Goal: Task Accomplishment & Management: Manage account settings

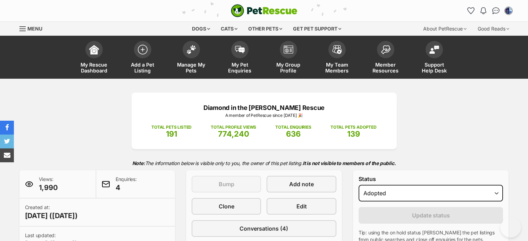
select select "rehomed"
click at [238, 52] on span at bounding box center [239, 47] width 17 height 17
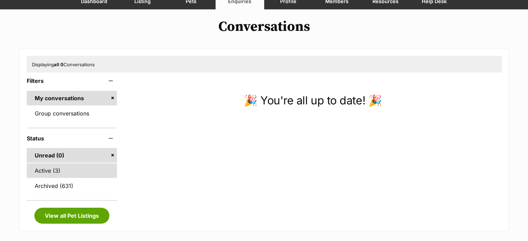
click at [48, 170] on link "Active (3)" at bounding box center [72, 171] width 91 height 15
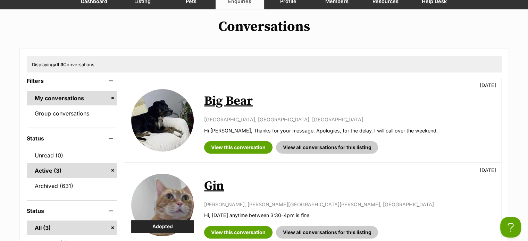
scroll to position [104, 0]
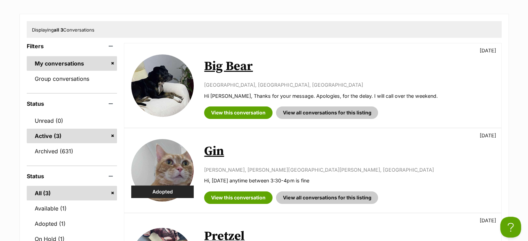
click at [211, 155] on link "Gin" at bounding box center [214, 152] width 20 height 16
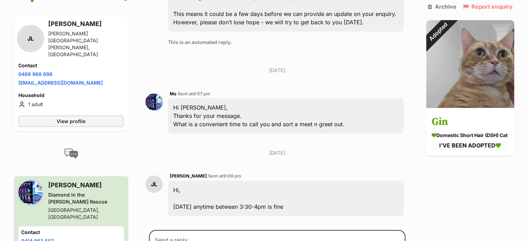
scroll to position [363, 0]
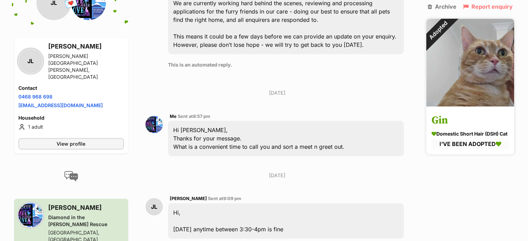
click at [441, 122] on h3 "Gin" at bounding box center [470, 121] width 77 height 16
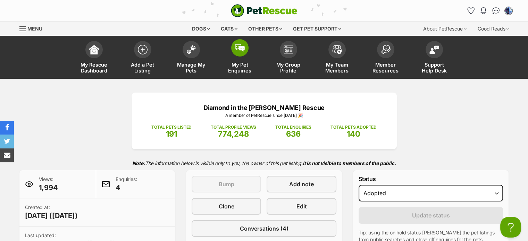
click at [242, 51] on img at bounding box center [240, 48] width 10 height 8
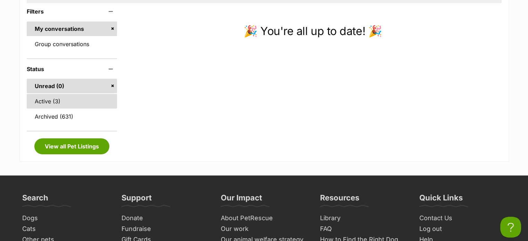
click at [49, 102] on link "Active (3)" at bounding box center [72, 101] width 91 height 15
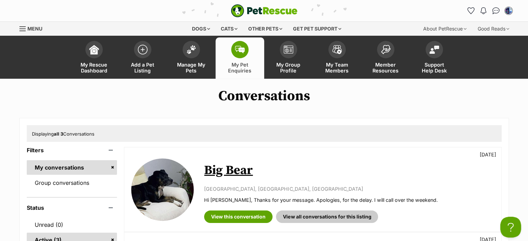
click at [225, 174] on link "Big Bear" at bounding box center [228, 171] width 49 height 16
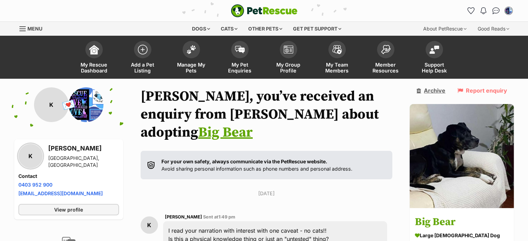
click at [446, 91] on link "Archive" at bounding box center [431, 91] width 29 height 6
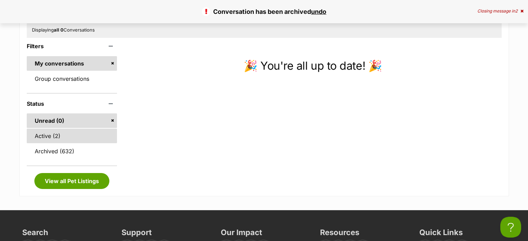
click at [41, 134] on link "Active (2)" at bounding box center [72, 136] width 91 height 15
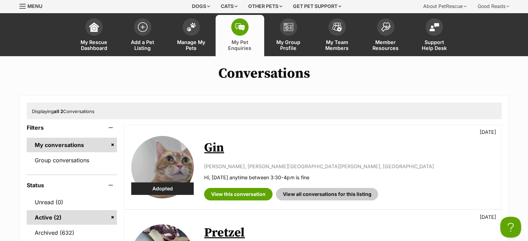
scroll to position [35, 0]
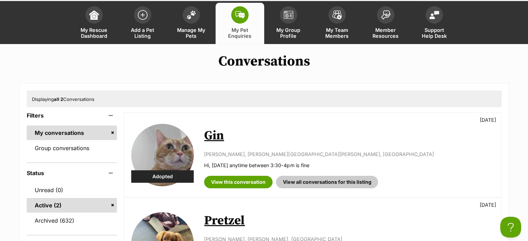
click at [216, 135] on link "Gin" at bounding box center [214, 136] width 20 height 16
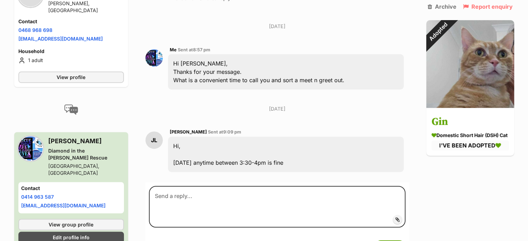
scroll to position [432, 0]
